Goal: Task Accomplishment & Management: Manage account settings

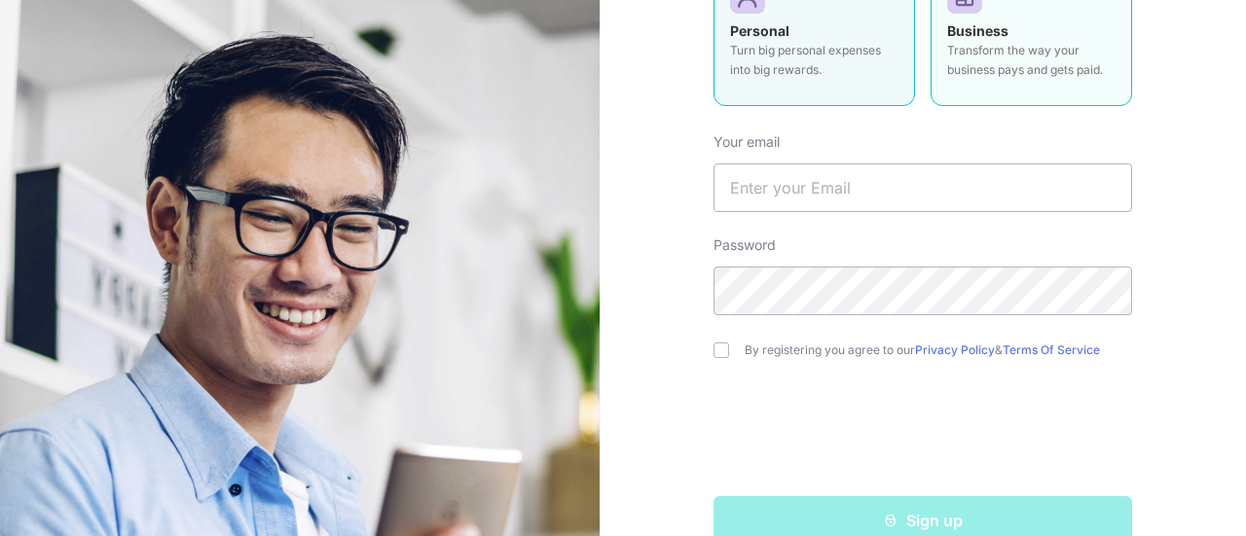
scroll to position [274, 0]
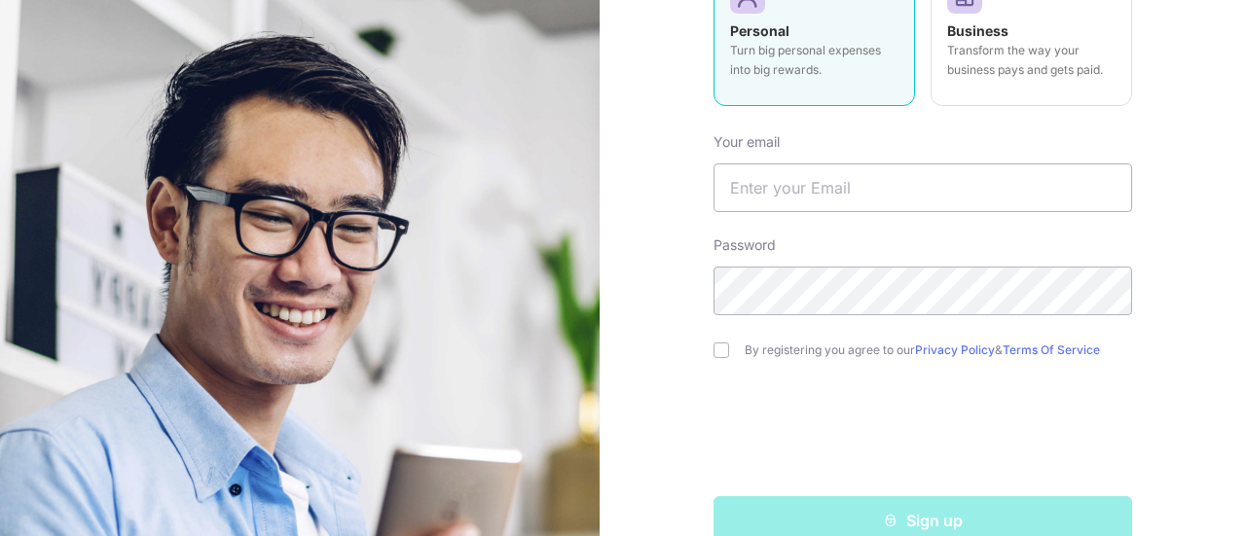
click at [962, 376] on form "Your email Password By registering you agree to our Privacy Policy & Terms Of S…" at bounding box center [923, 331] width 419 height 427
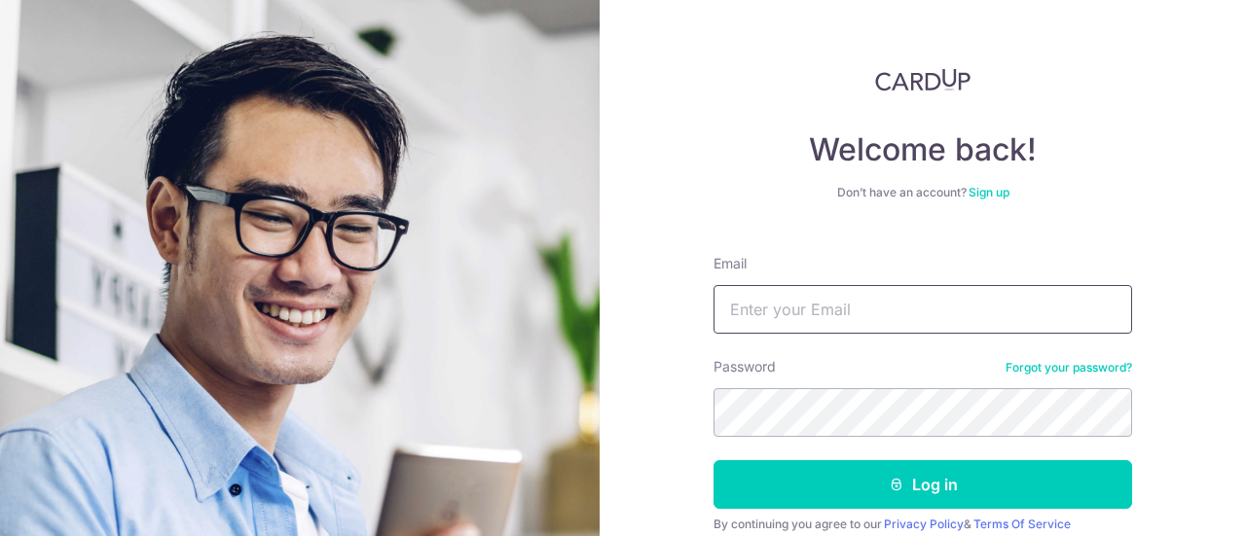
click at [824, 324] on input "Email" at bounding box center [923, 309] width 419 height 49
type input "[EMAIL_ADDRESS][DOMAIN_NAME]"
click at [714, 460] on button "Log in" at bounding box center [923, 484] width 419 height 49
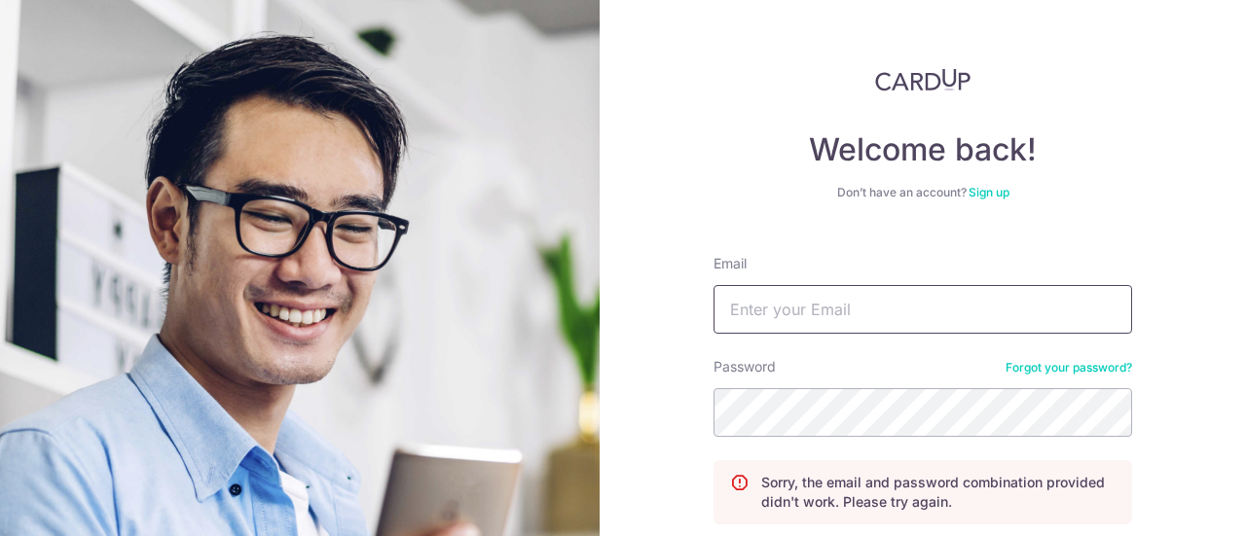
click at [794, 301] on input "Email" at bounding box center [923, 309] width 419 height 49
type input "[EMAIL_ADDRESS][DOMAIN_NAME]"
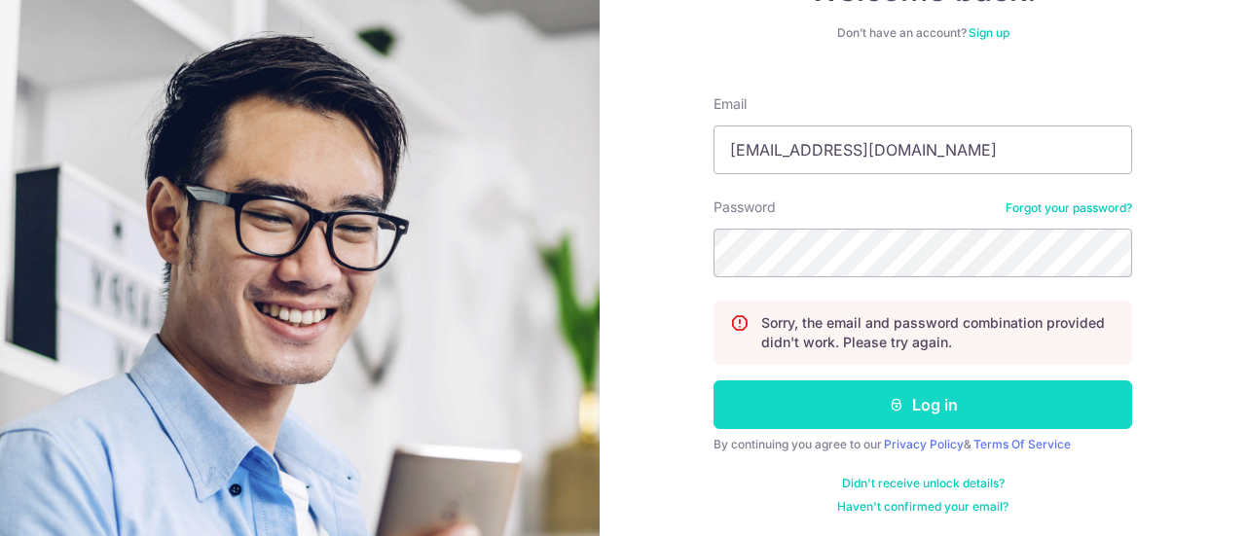
click at [880, 404] on button "Log in" at bounding box center [923, 405] width 419 height 49
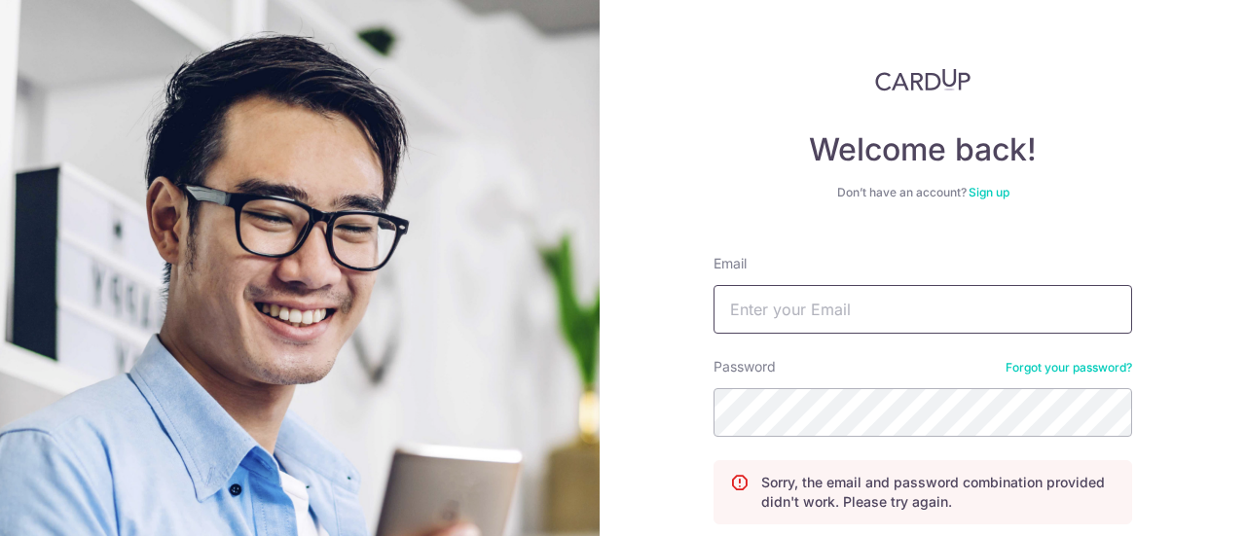
click at [851, 309] on input "Email" at bounding box center [923, 309] width 419 height 49
type input "[EMAIL_ADDRESS][DOMAIN_NAME]"
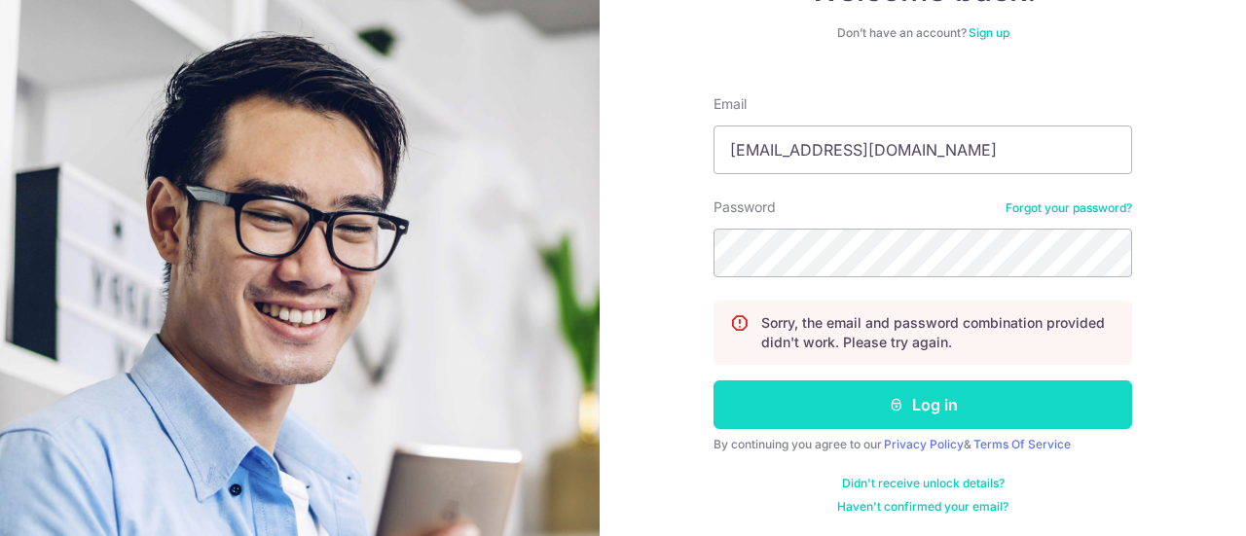
click at [790, 400] on button "Log in" at bounding box center [923, 405] width 419 height 49
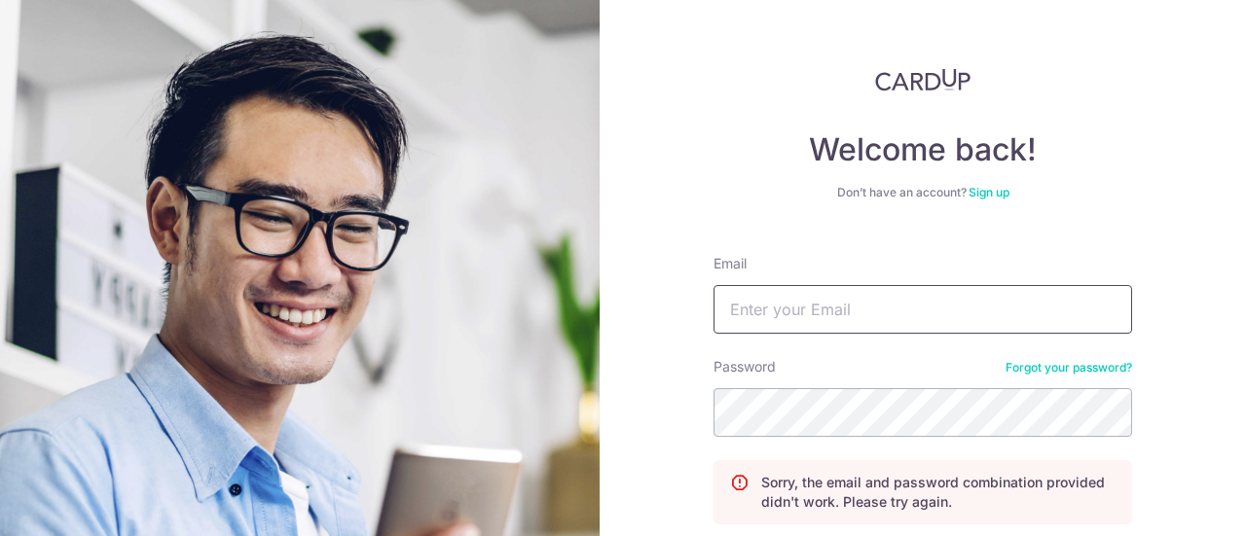
click at [801, 321] on input "Email" at bounding box center [923, 309] width 419 height 49
type input "[EMAIL_ADDRESS][DOMAIN_NAME]"
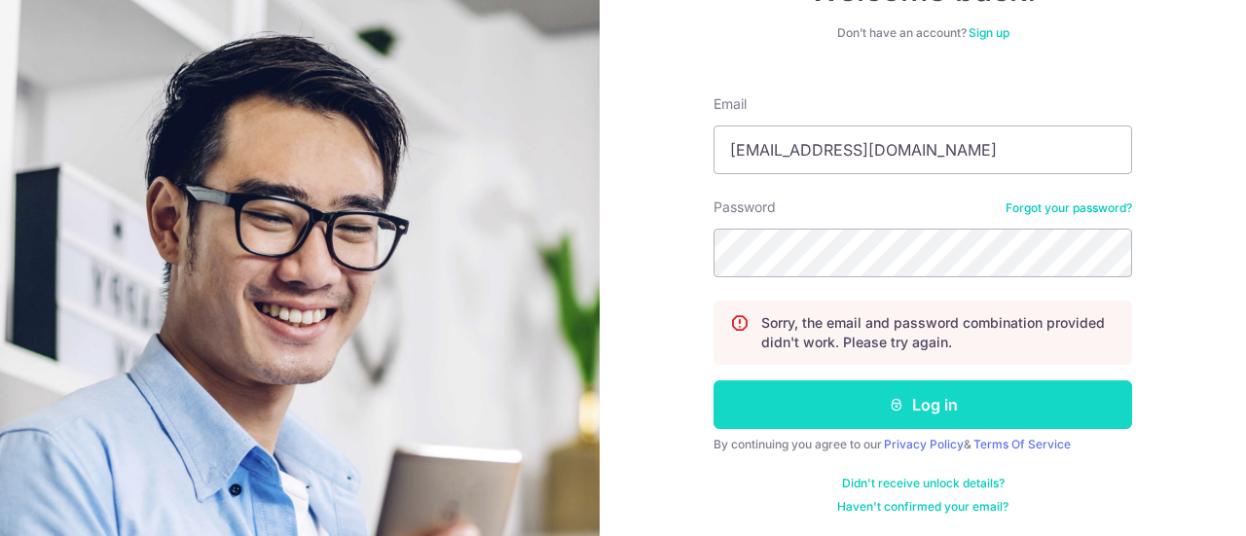
click at [796, 409] on button "Log in" at bounding box center [923, 405] width 419 height 49
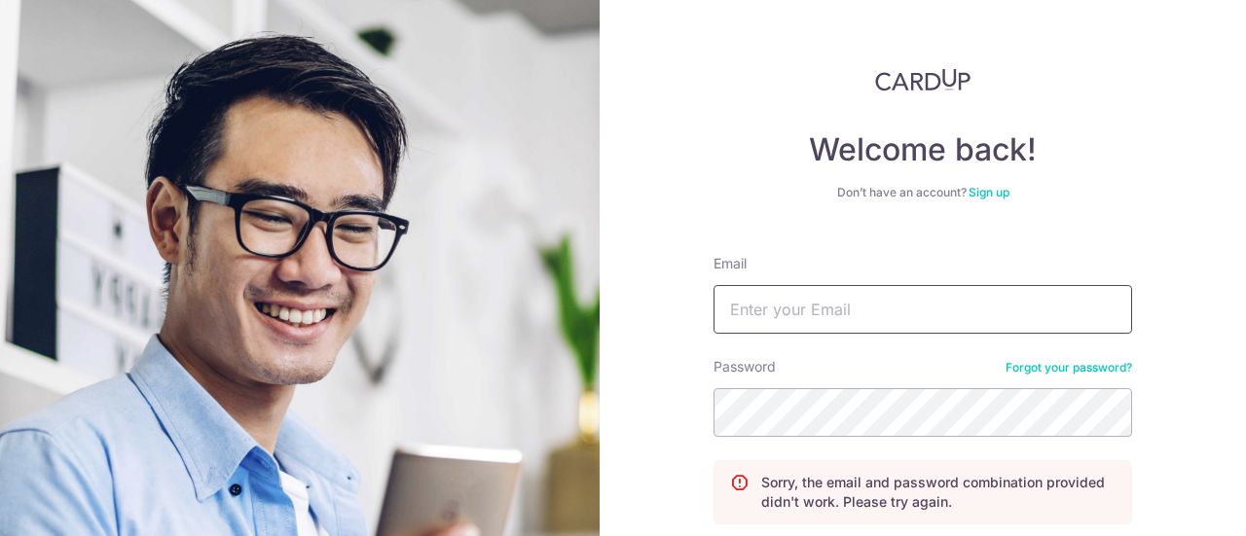
click at [821, 309] on input "Email" at bounding box center [923, 309] width 419 height 49
type input "[EMAIL_ADDRESS][DOMAIN_NAME]"
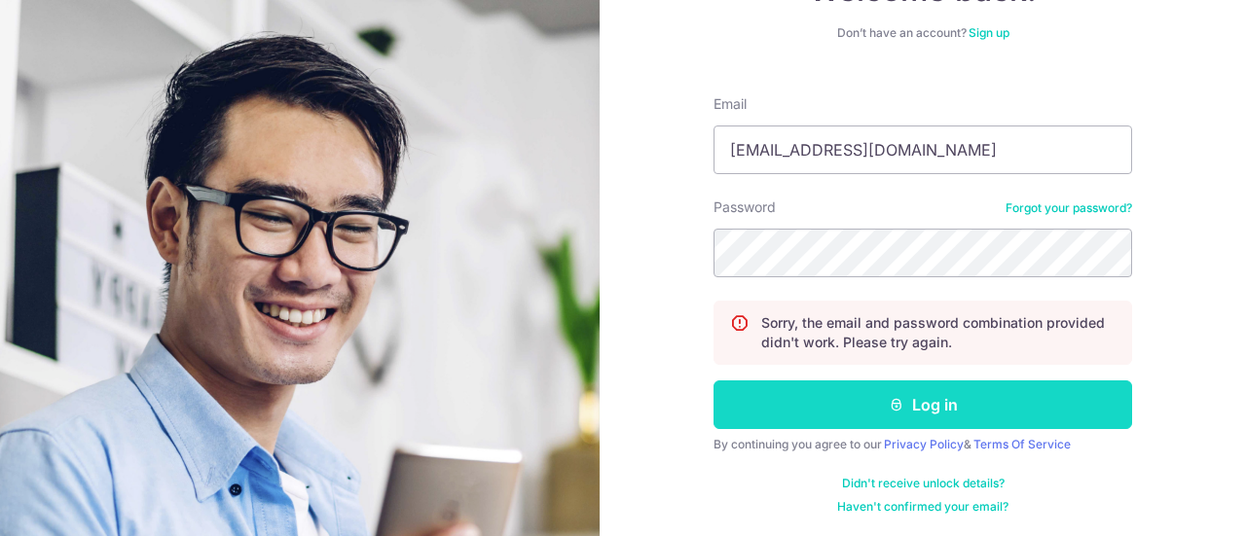
click at [854, 404] on button "Log in" at bounding box center [923, 405] width 419 height 49
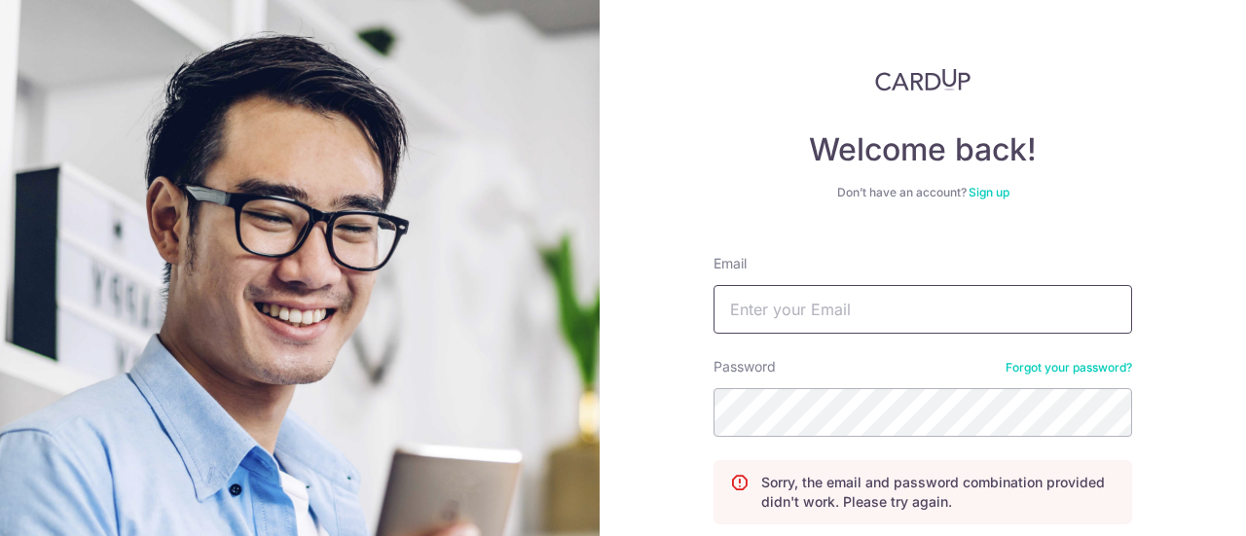
click at [812, 297] on input "Email" at bounding box center [923, 309] width 419 height 49
type input "[EMAIL_ADDRESS][DOMAIN_NAME]"
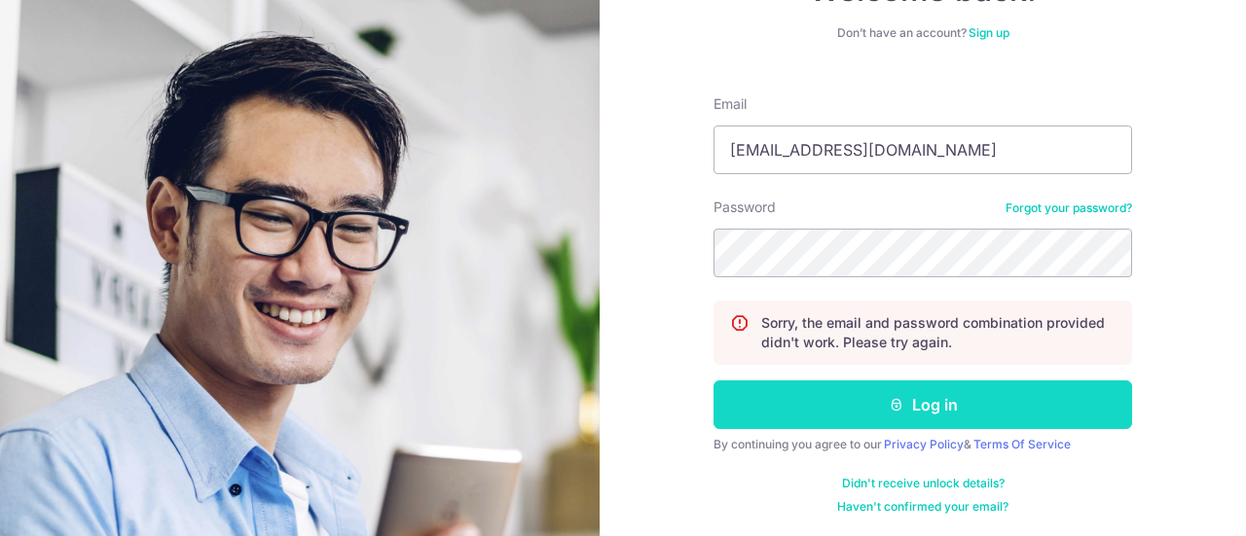
click at [846, 389] on button "Log in" at bounding box center [923, 405] width 419 height 49
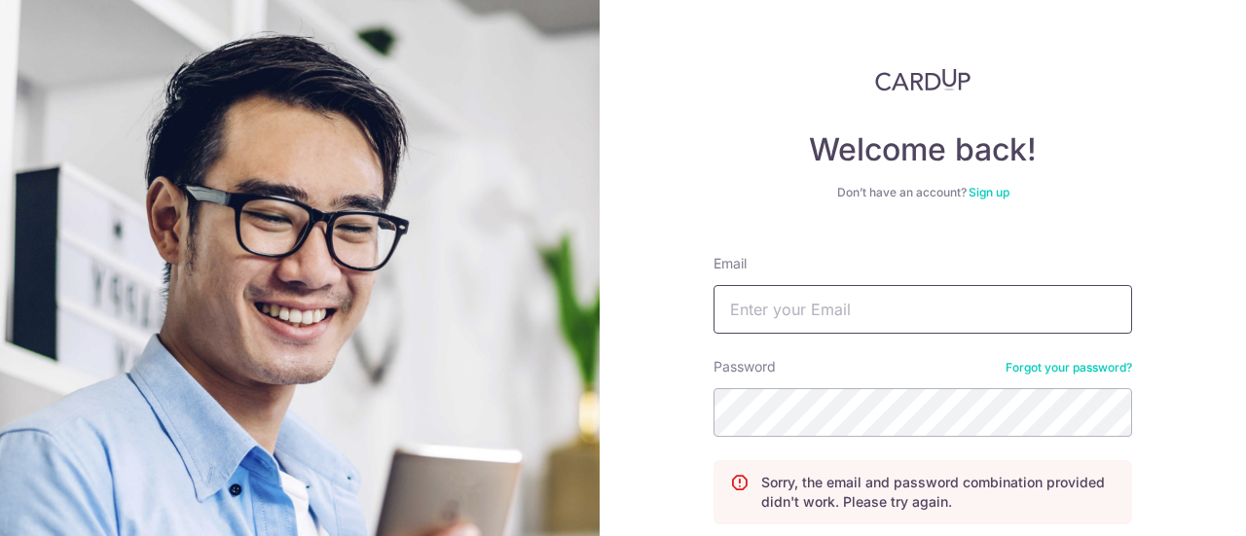
click at [811, 322] on input "Email" at bounding box center [923, 309] width 419 height 49
type input "[EMAIL_ADDRESS][DOMAIN_NAME]"
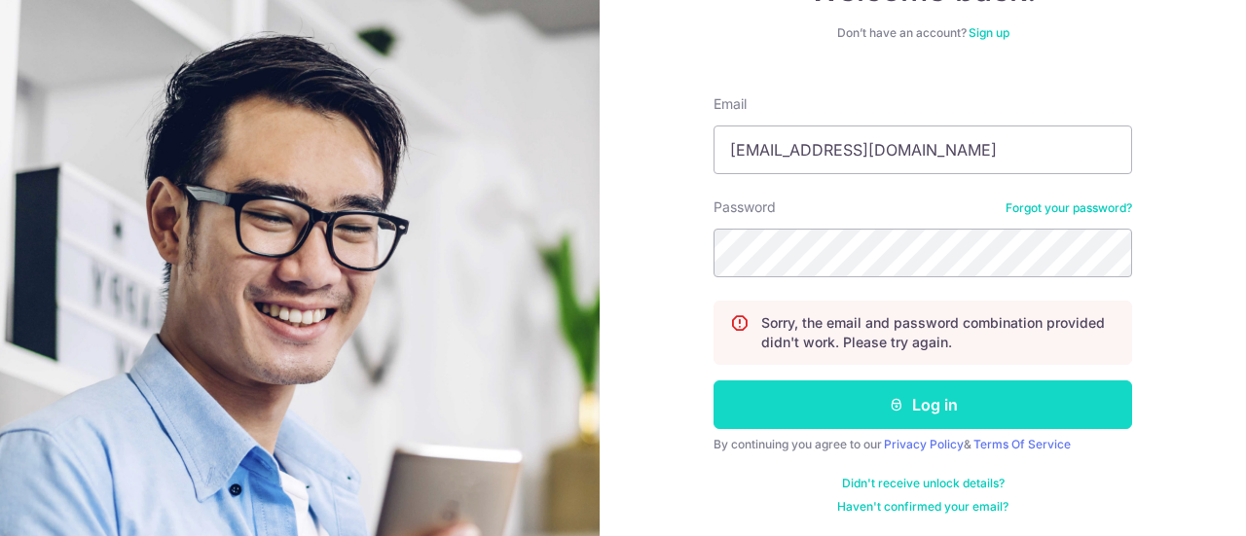
click at [841, 408] on button "Log in" at bounding box center [923, 405] width 419 height 49
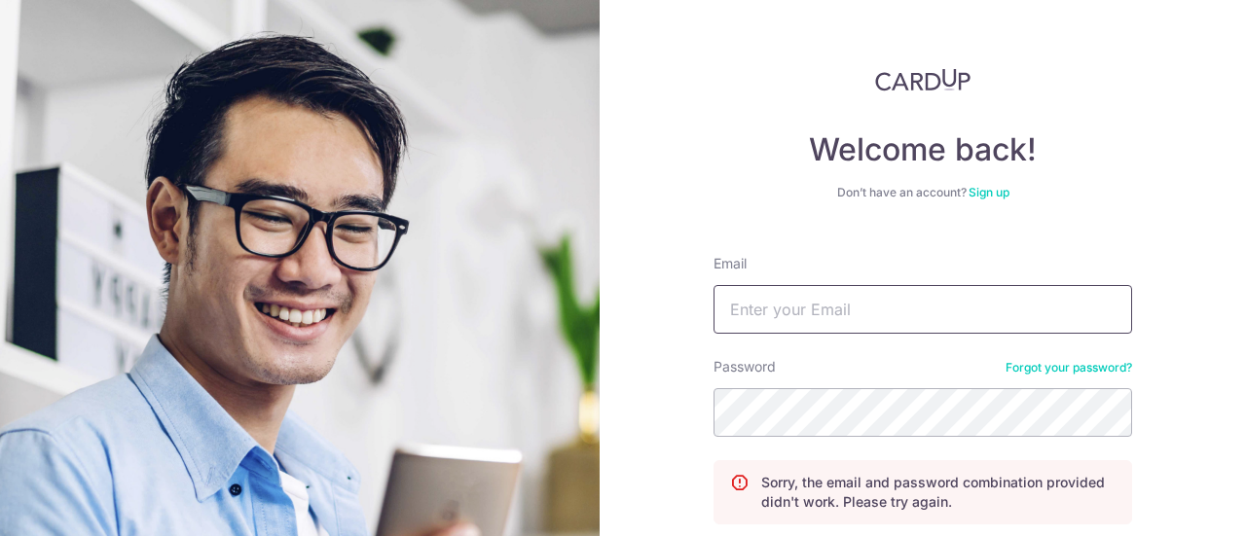
click at [1001, 310] on input "Email" at bounding box center [923, 309] width 419 height 49
type input "[EMAIL_ADDRESS][DOMAIN_NAME]"
click at [1010, 369] on link "Forgot your password?" at bounding box center [1069, 368] width 127 height 16
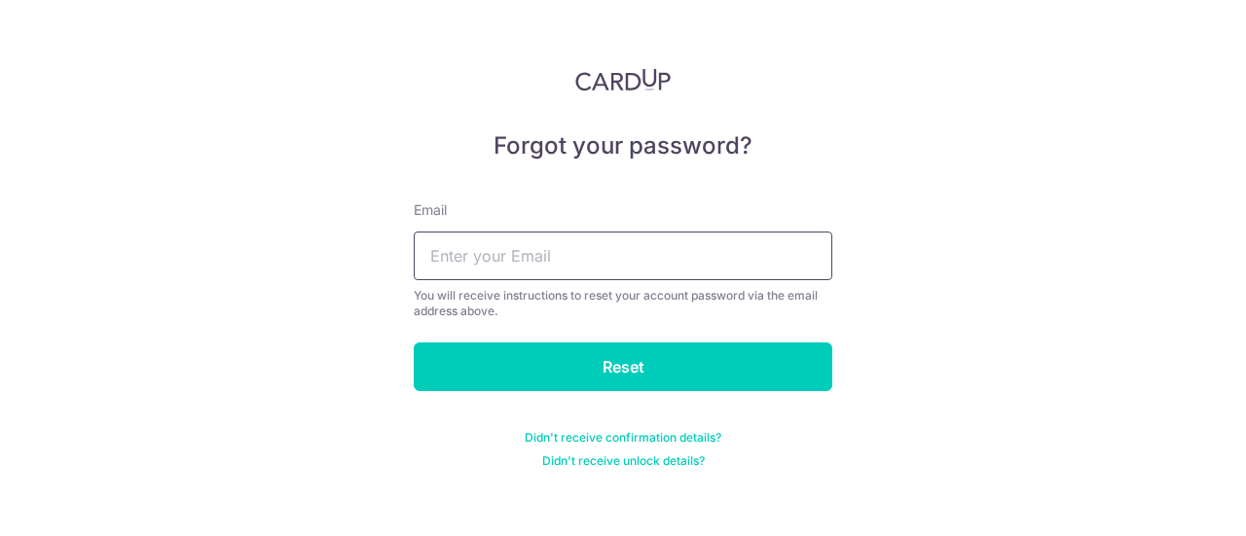
click at [579, 270] on input "text" at bounding box center [623, 256] width 419 height 49
type input "[EMAIL_ADDRESS][DOMAIN_NAME]"
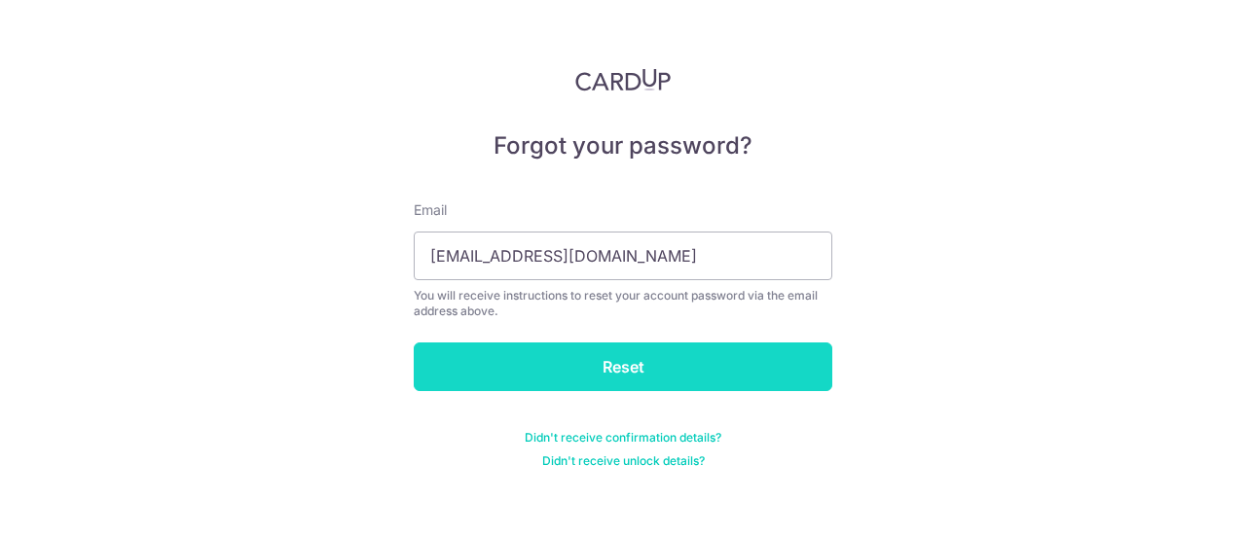
click at [567, 374] on input "Reset" at bounding box center [623, 367] width 419 height 49
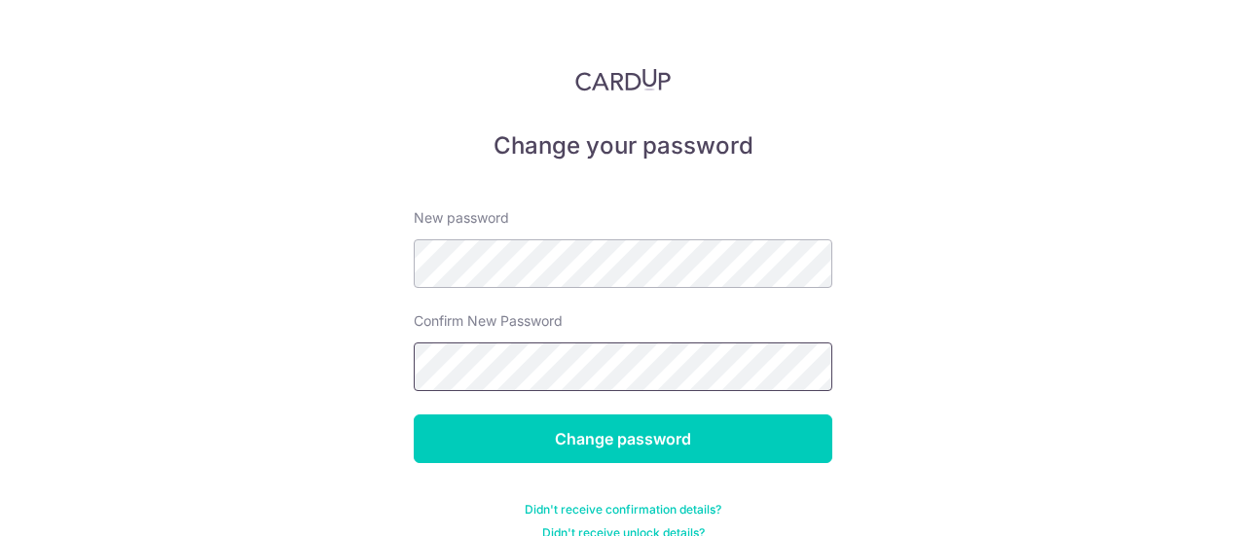
scroll to position [27, 0]
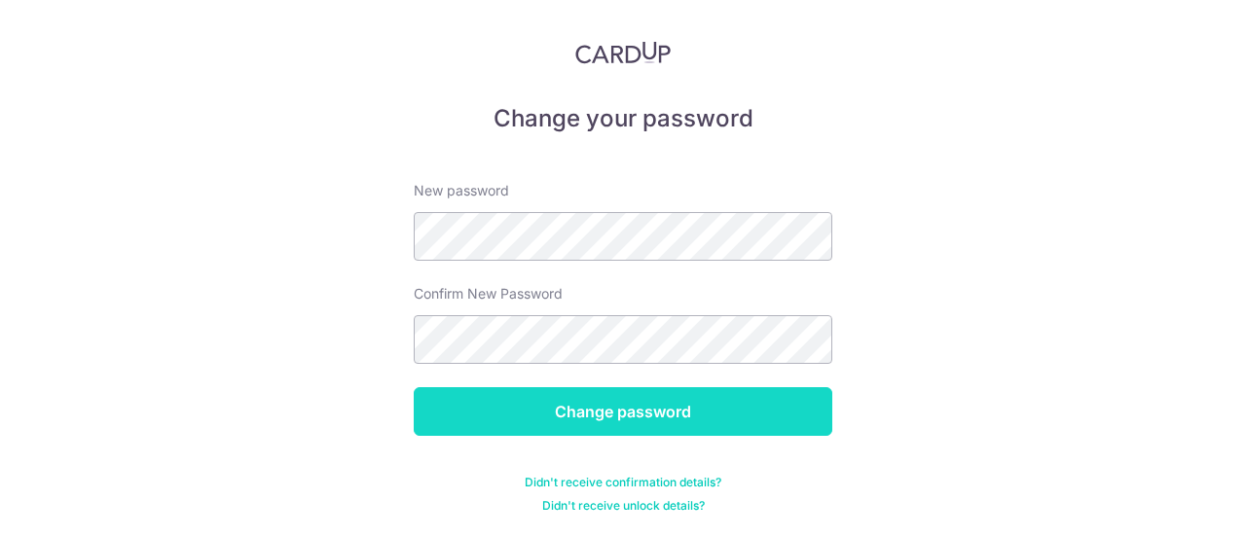
click at [454, 413] on input "Change password" at bounding box center [623, 411] width 419 height 49
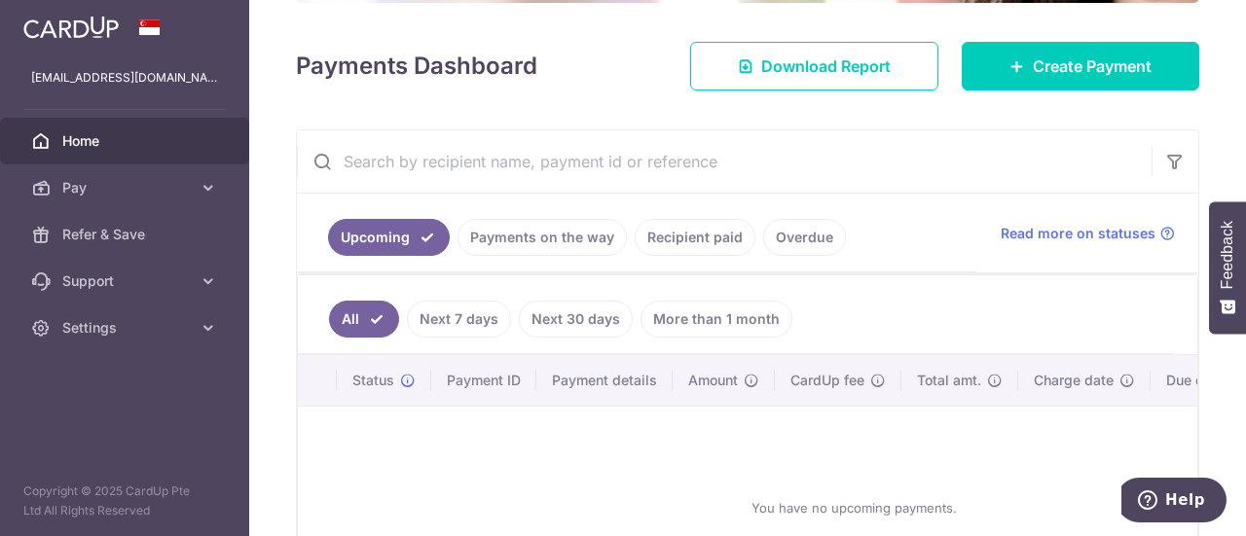
scroll to position [314, 0]
